Goal: Information Seeking & Learning: Check status

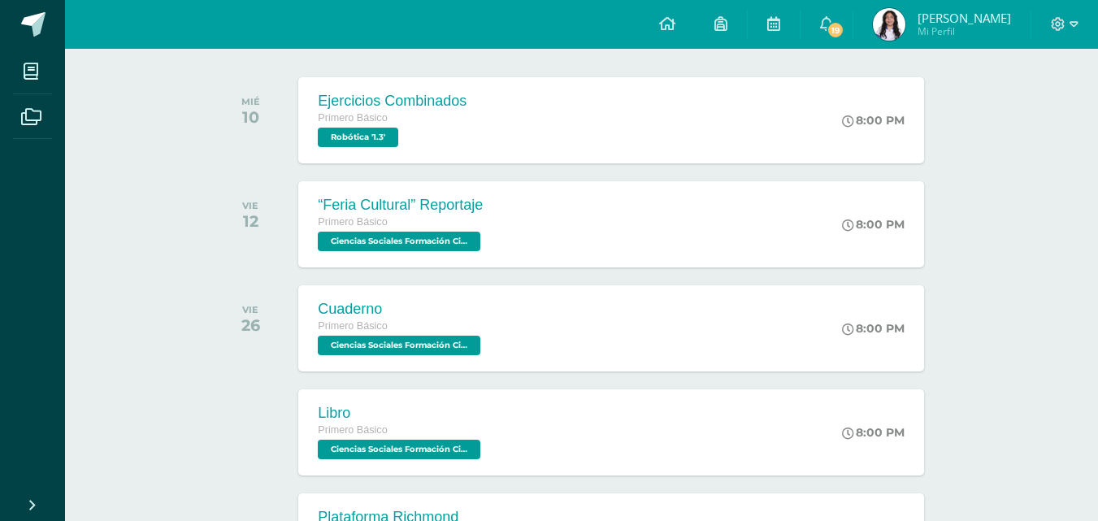
scroll to position [163, 0]
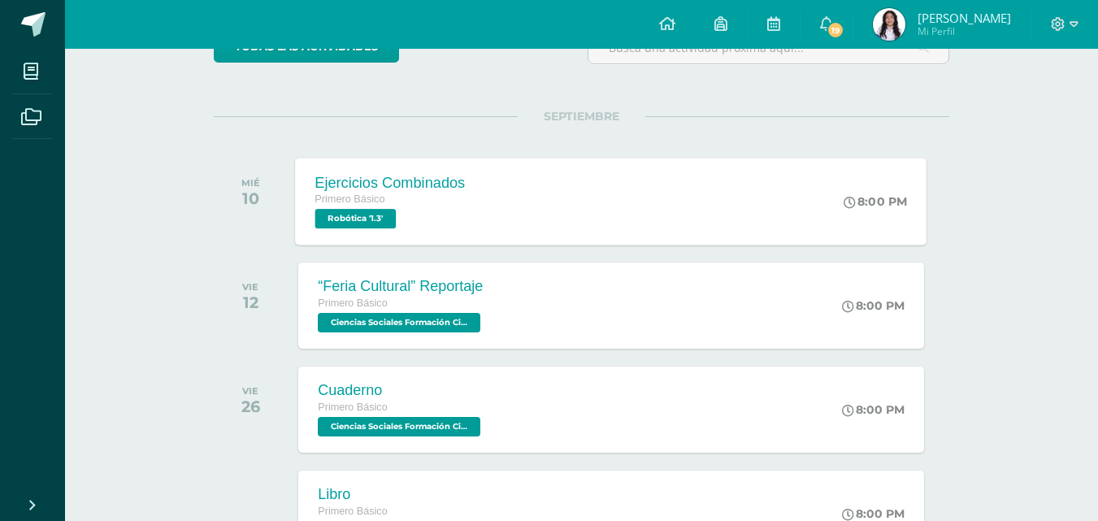
click at [369, 208] on div "Primero Básico" at bounding box center [390, 200] width 150 height 18
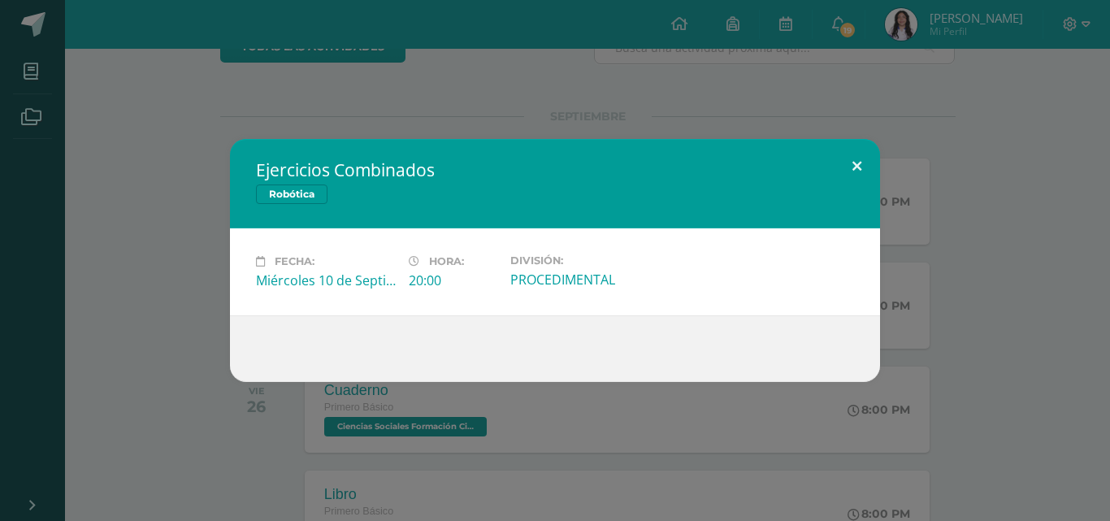
click at [850, 158] on button at bounding box center [857, 166] width 46 height 55
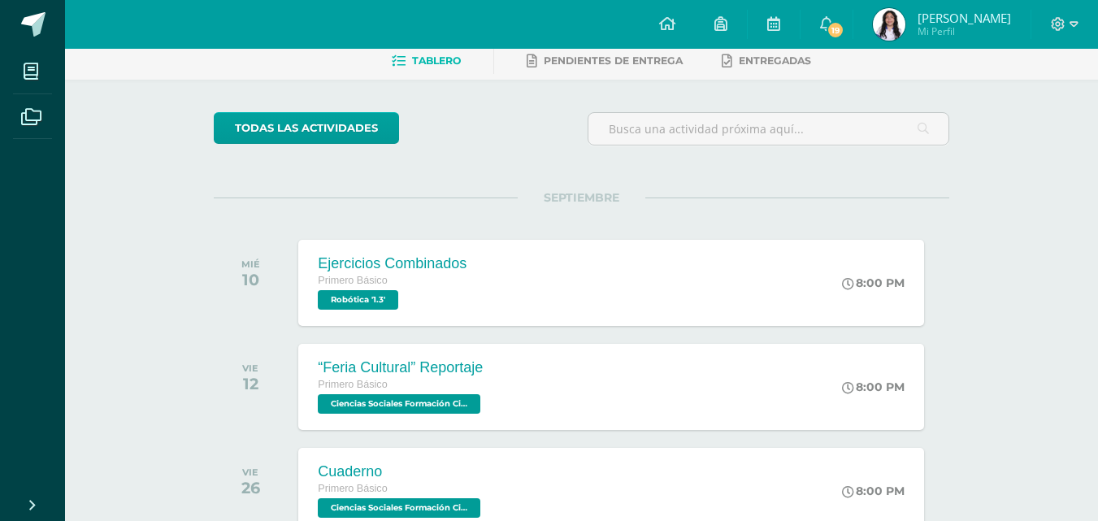
scroll to position [0, 0]
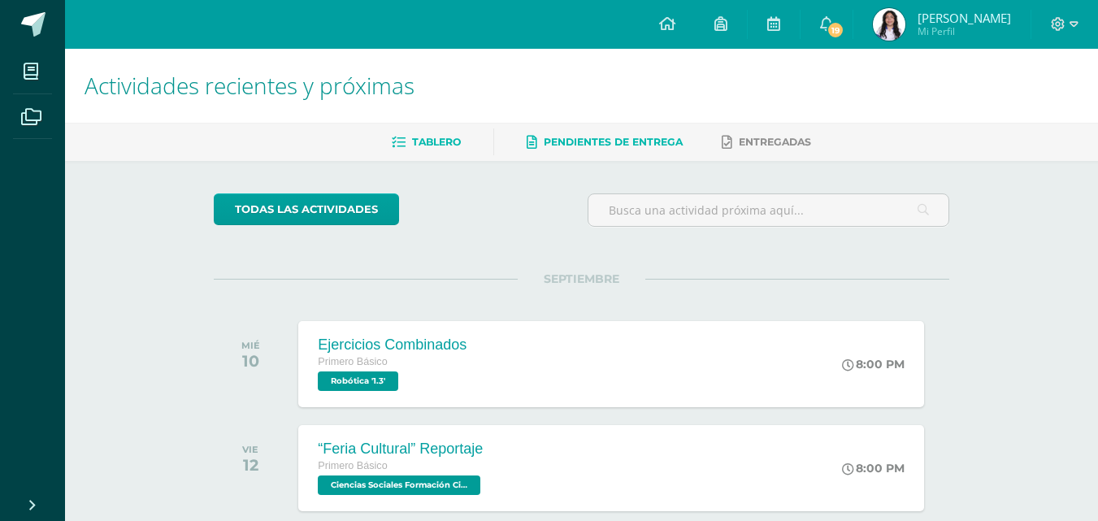
click at [551, 138] on span "Pendientes de entrega" at bounding box center [613, 142] width 139 height 12
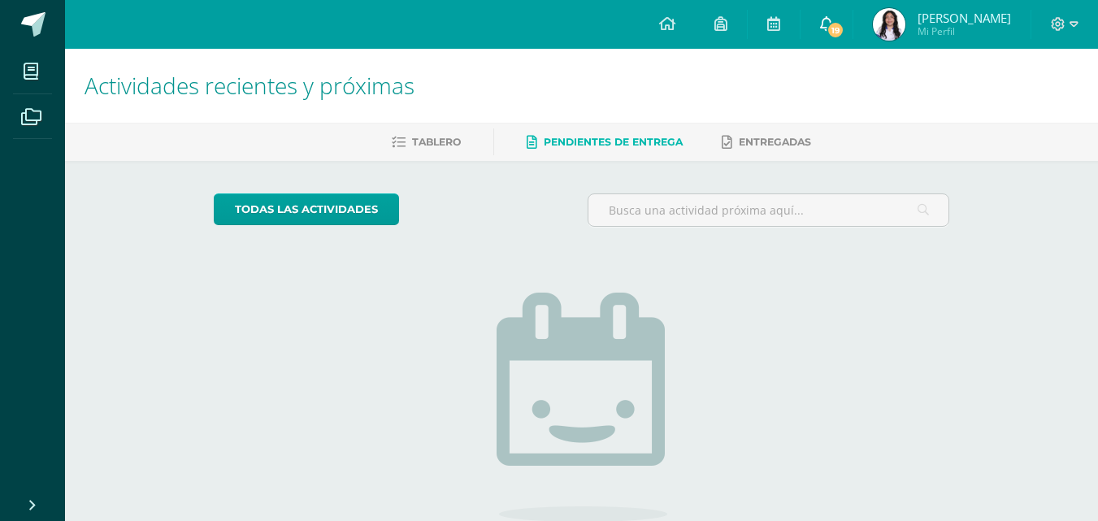
click at [830, 12] on link "19" at bounding box center [827, 24] width 52 height 49
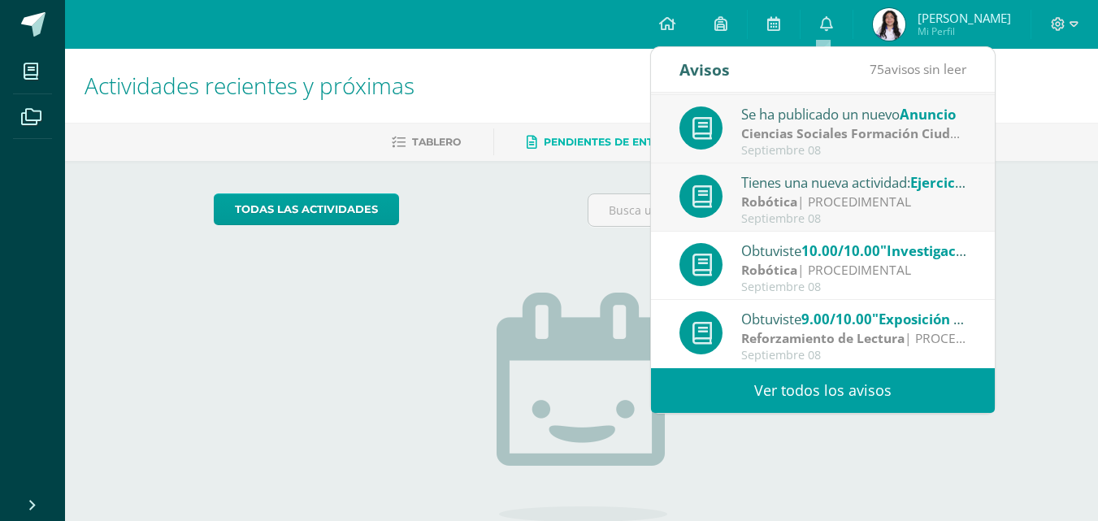
scroll to position [81, 0]
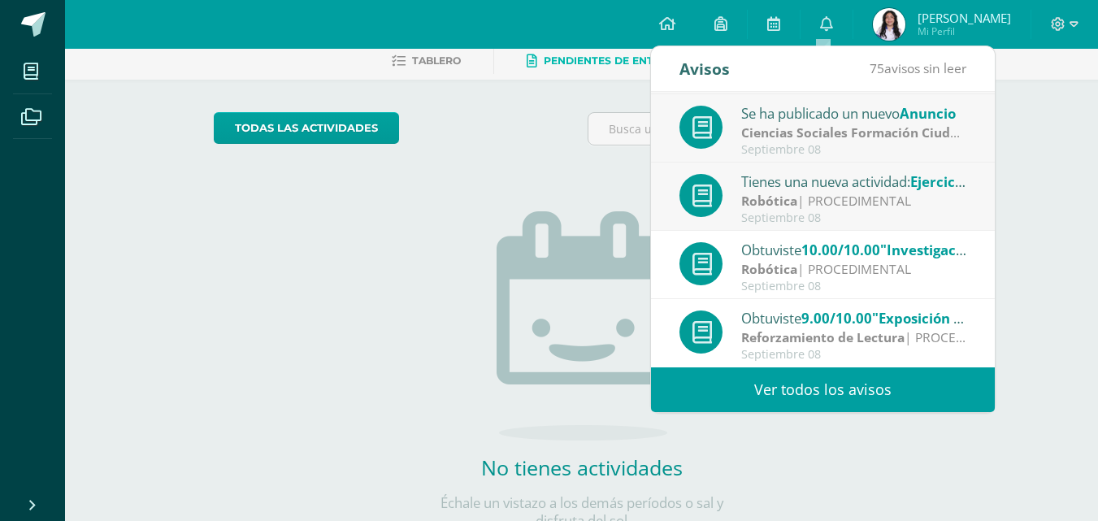
click at [810, 324] on span "9.00/10.00" at bounding box center [837, 318] width 71 height 19
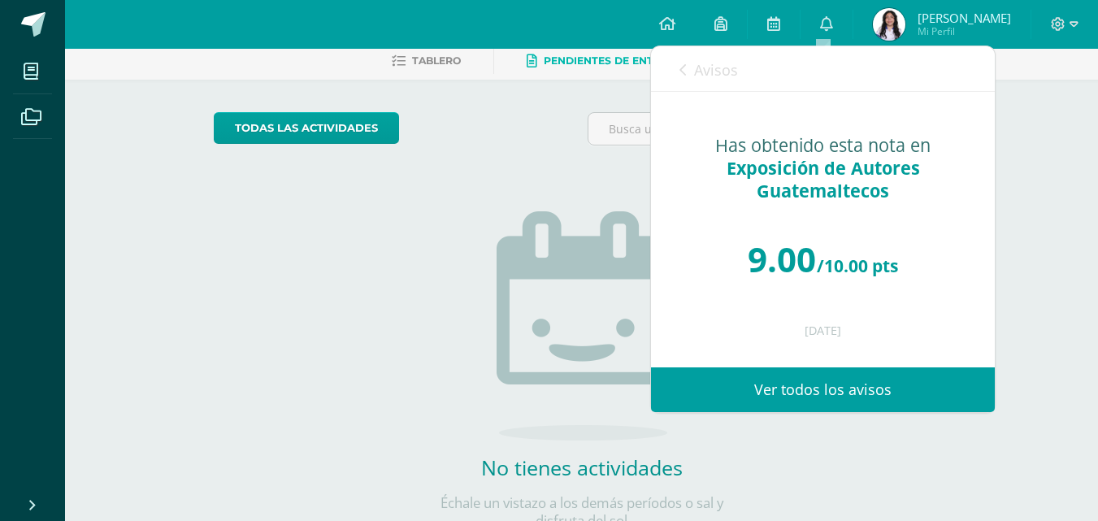
click at [687, 69] on link "Avisos" at bounding box center [709, 69] width 59 height 46
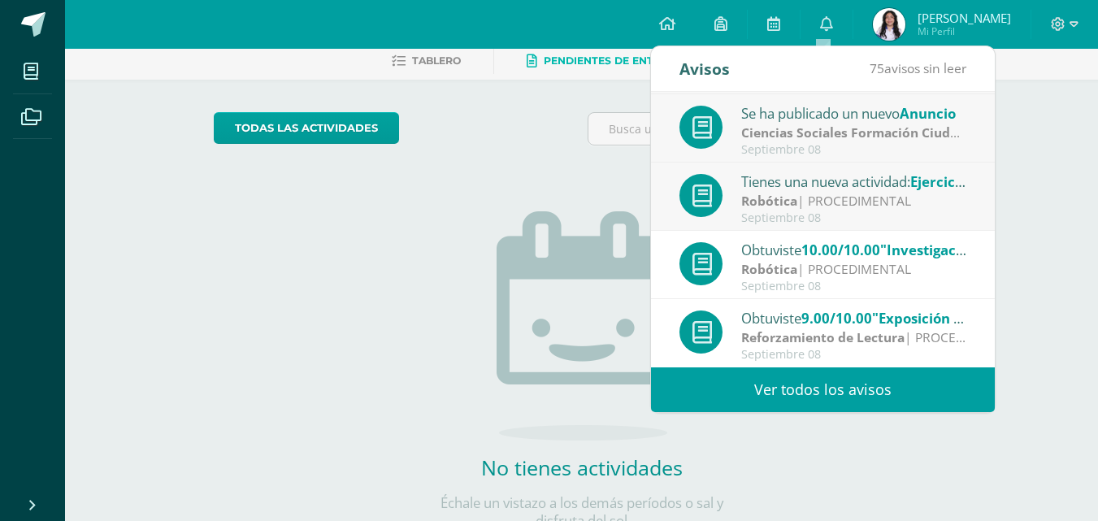
scroll to position [141, 0]
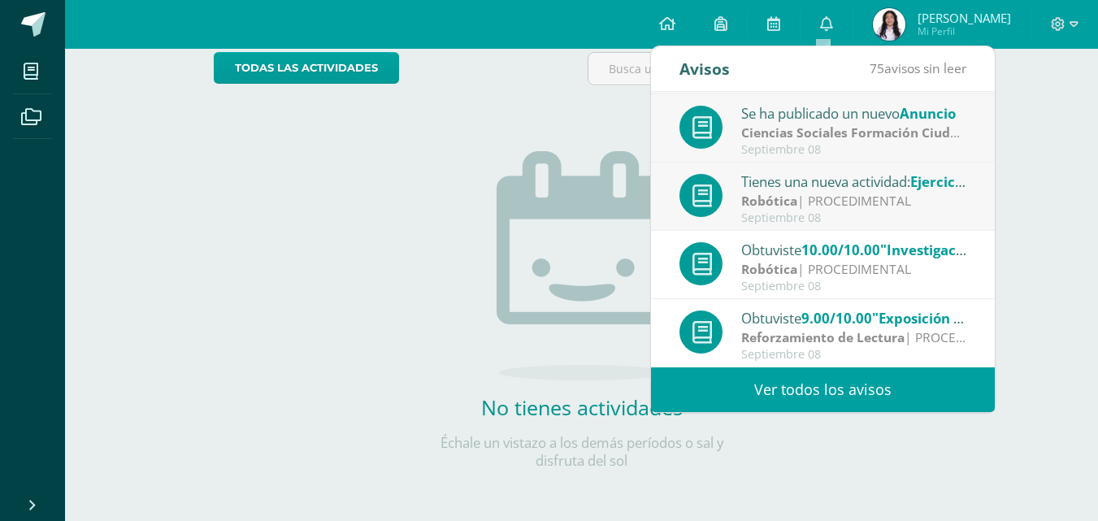
click at [793, 388] on link "Ver todos los avisos" at bounding box center [823, 389] width 344 height 45
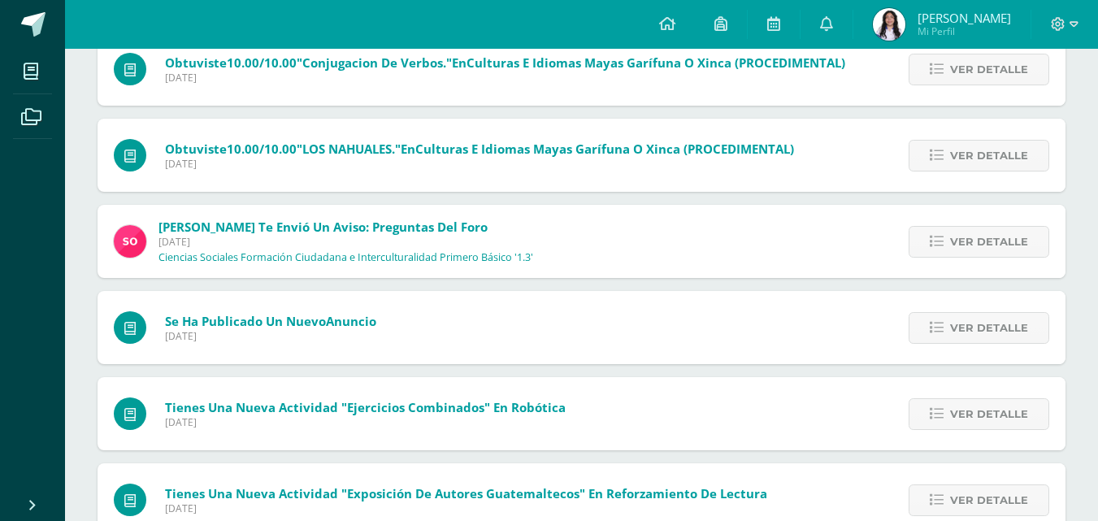
scroll to position [406, 0]
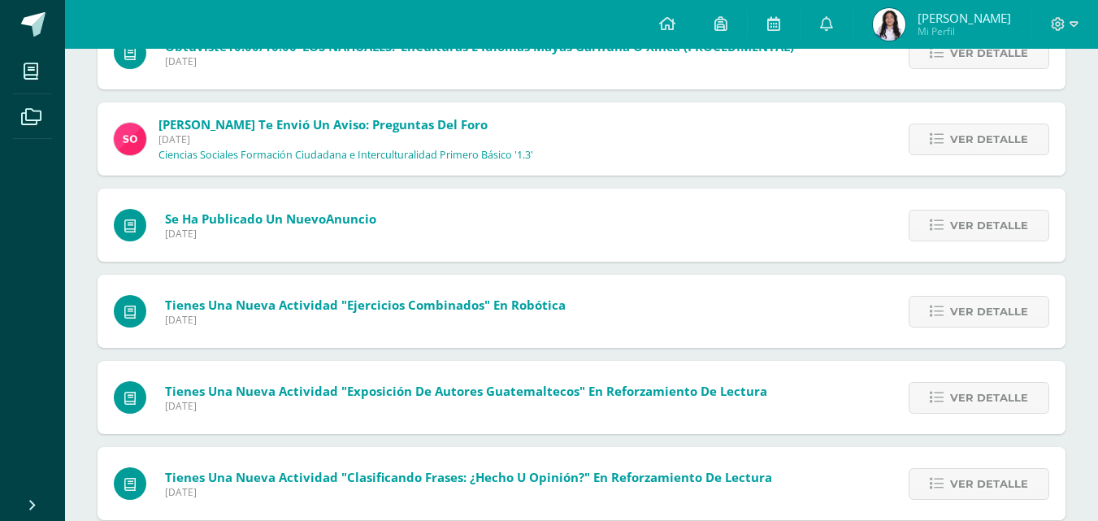
click at [241, 149] on p "Ciencias Sociales Formación Ciudadana e Interculturalidad Primero Básico '1.3'" at bounding box center [346, 155] width 375 height 13
click at [923, 141] on link "Ver detalle" at bounding box center [979, 140] width 141 height 32
